Goal: Task Accomplishment & Management: Complete application form

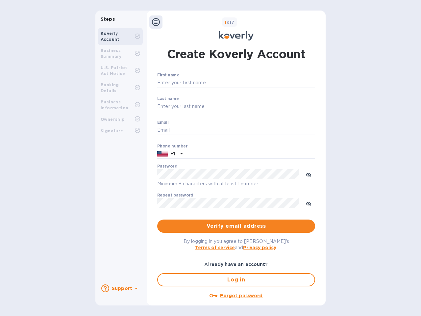
click at [120, 288] on b "Support" at bounding box center [122, 287] width 20 height 5
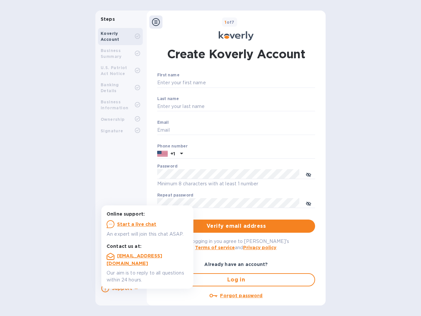
click at [105, 288] on icon at bounding box center [105, 288] width 8 height 8
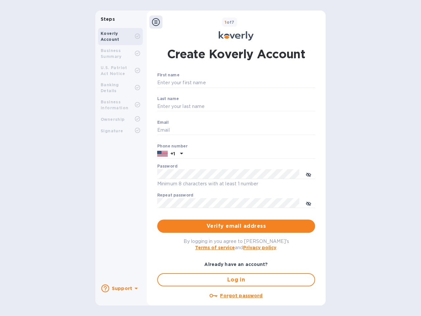
click at [135, 289] on icon at bounding box center [136, 288] width 3 height 2
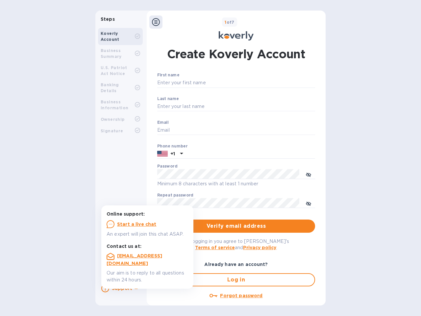
click at [156, 22] on icon at bounding box center [156, 22] width 8 height 8
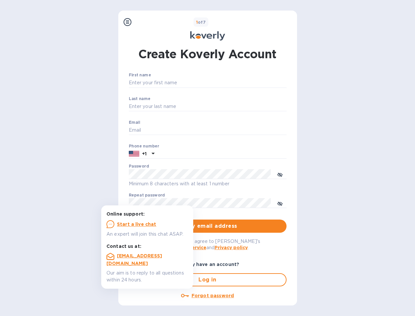
click at [235, 83] on input "First name" at bounding box center [208, 83] width 158 height 10
click at [235, 107] on input "Last name" at bounding box center [208, 107] width 158 height 10
click at [235, 130] on input "Email" at bounding box center [208, 130] width 158 height 10
click at [235, 154] on input "text" at bounding box center [222, 154] width 130 height 10
click at [170, 154] on input "text" at bounding box center [222, 154] width 130 height 10
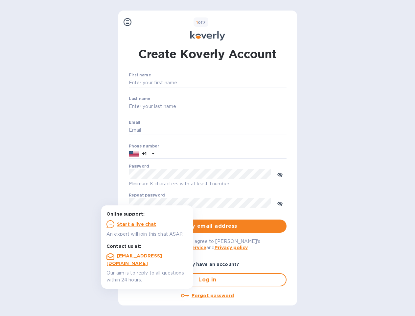
click at [181, 154] on input "text" at bounding box center [222, 154] width 130 height 10
